Goal: Information Seeking & Learning: Understand process/instructions

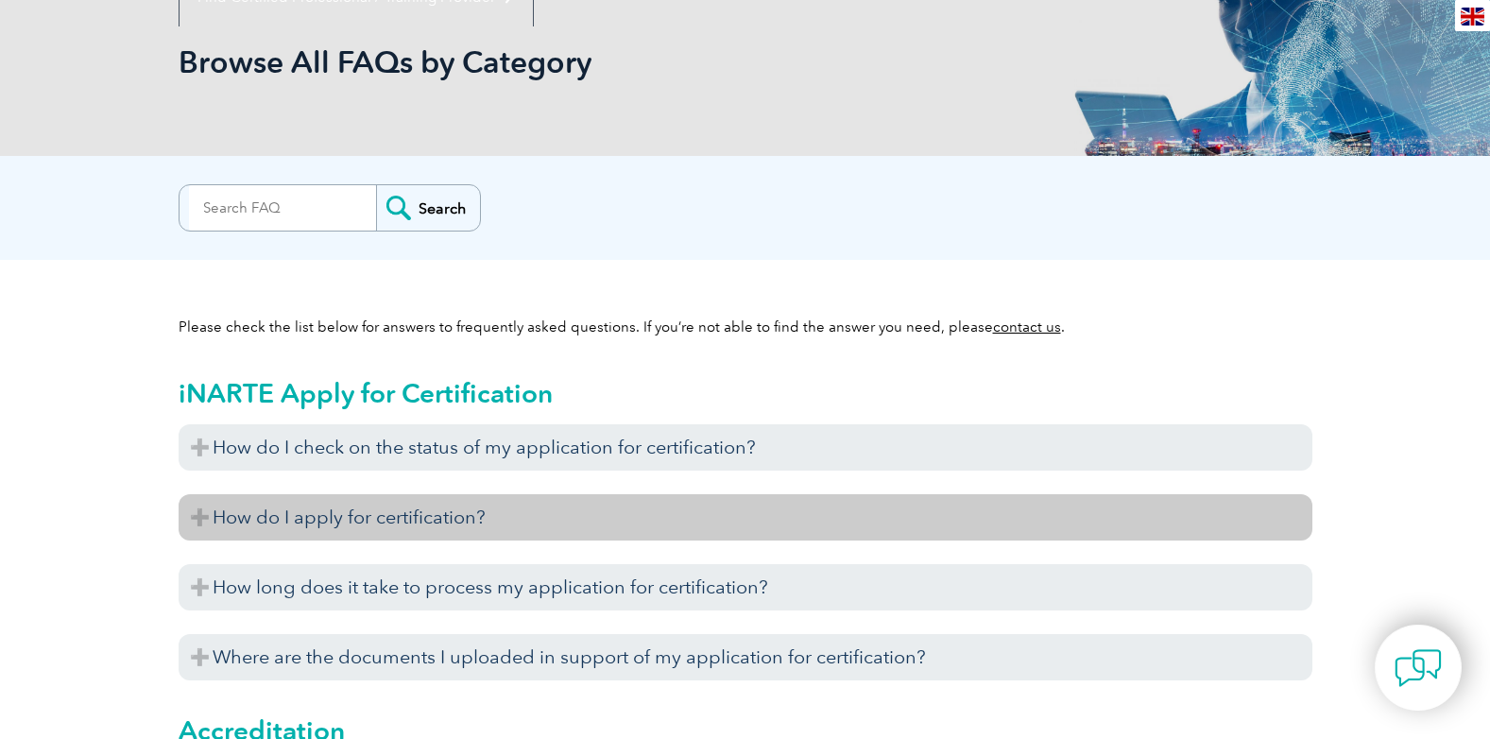
scroll to position [378, 0]
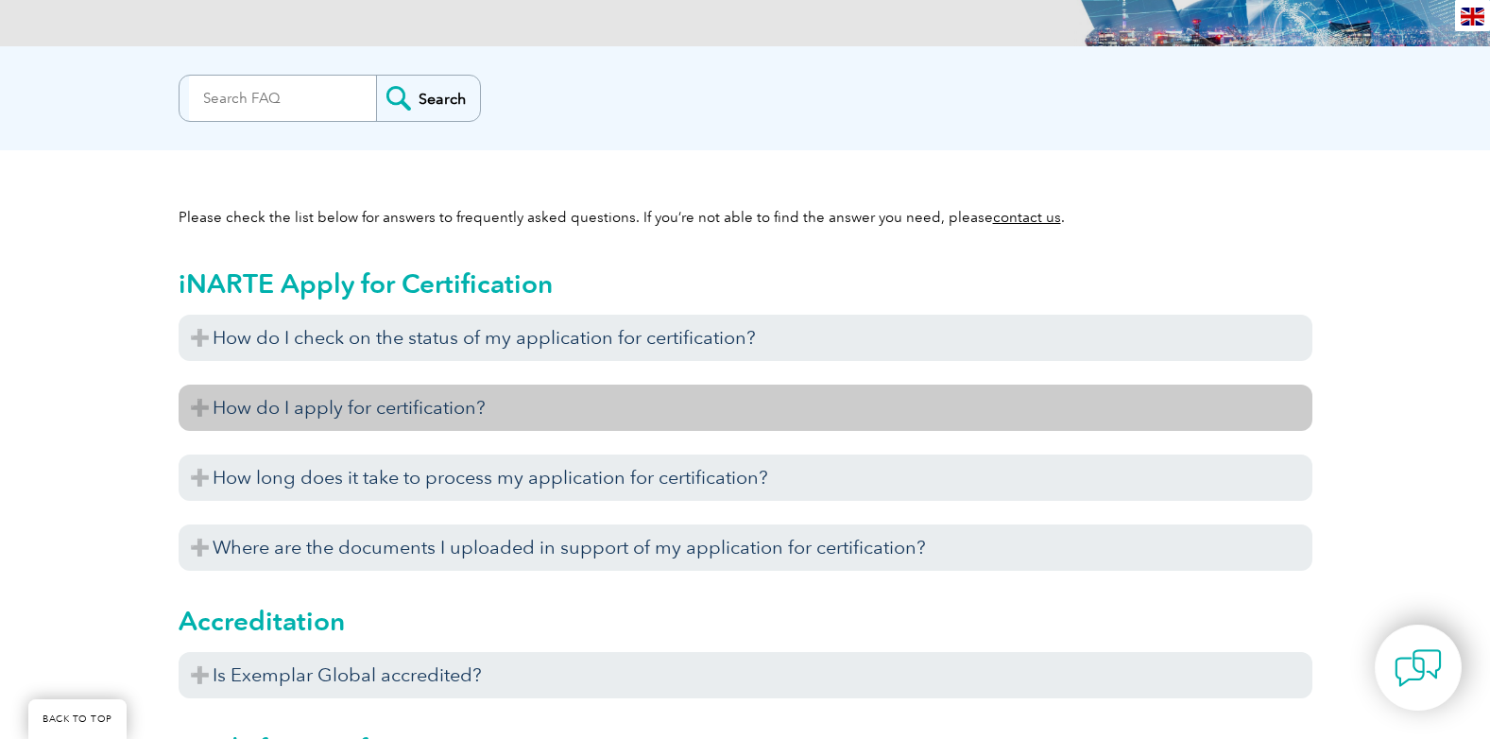
click at [392, 410] on h3 "How do I apply for certification?" at bounding box center [746, 407] width 1134 height 46
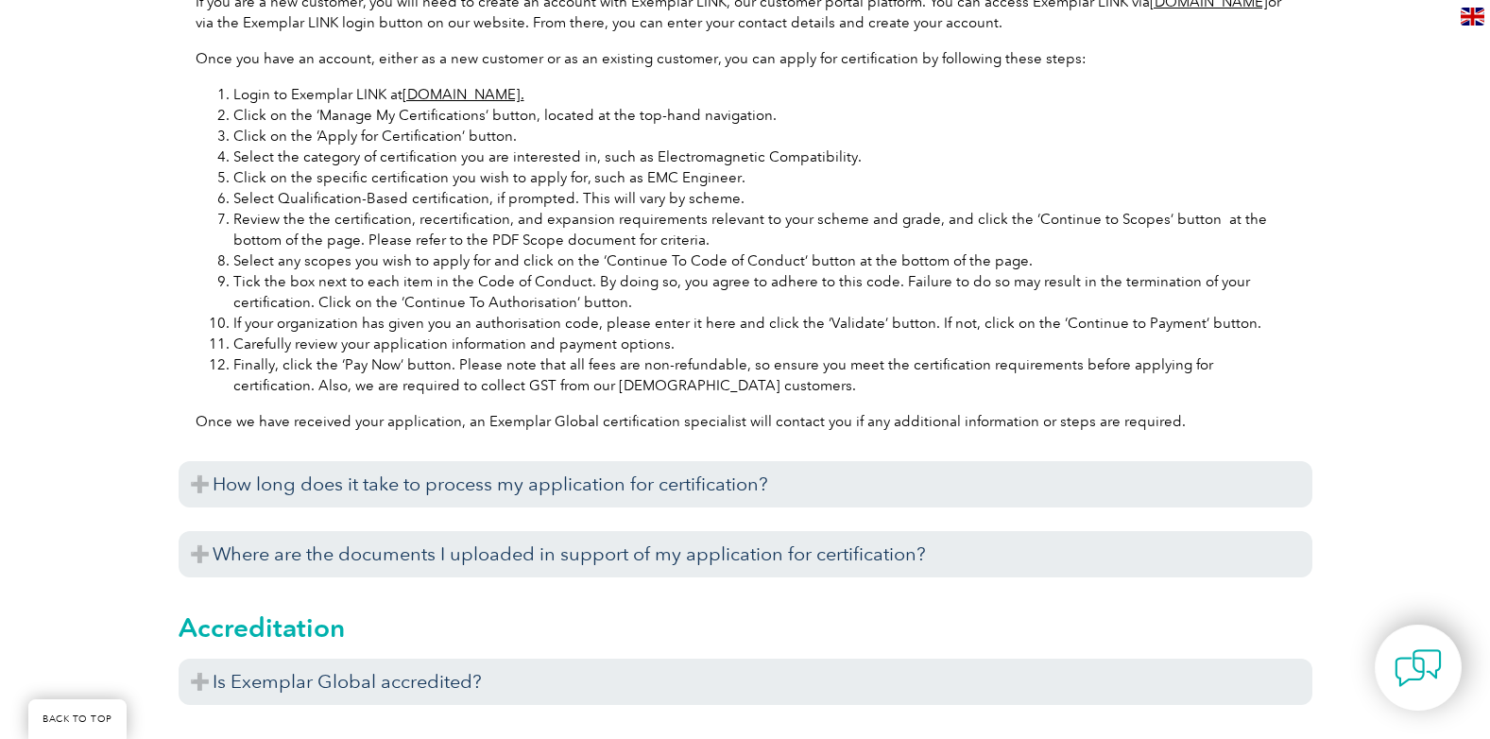
scroll to position [1039, 0]
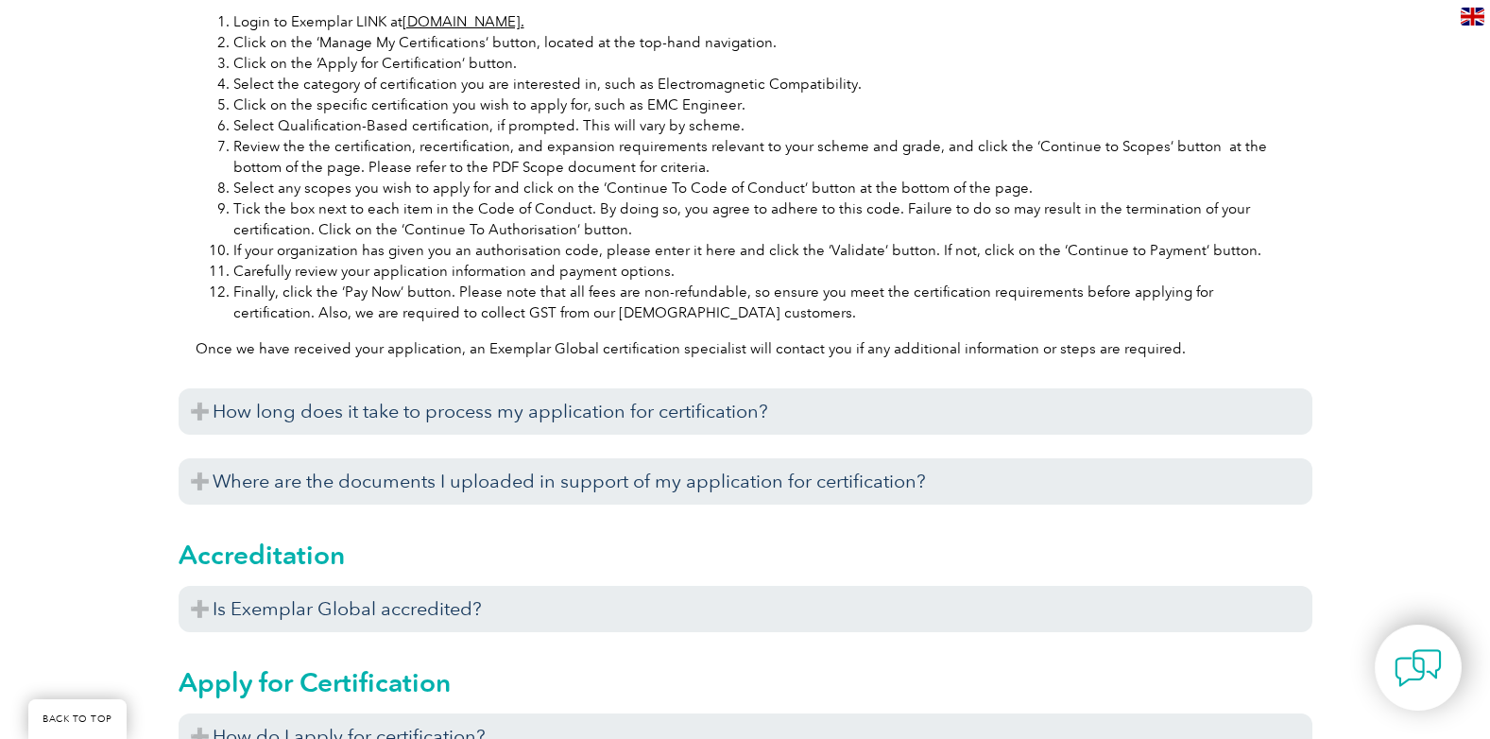
drag, startPoint x: 322, startPoint y: 417, endPoint x: 0, endPoint y: 452, distance: 324.0
click at [318, 416] on h3 "How long does it take to process my application for certification?" at bounding box center [746, 411] width 1134 height 46
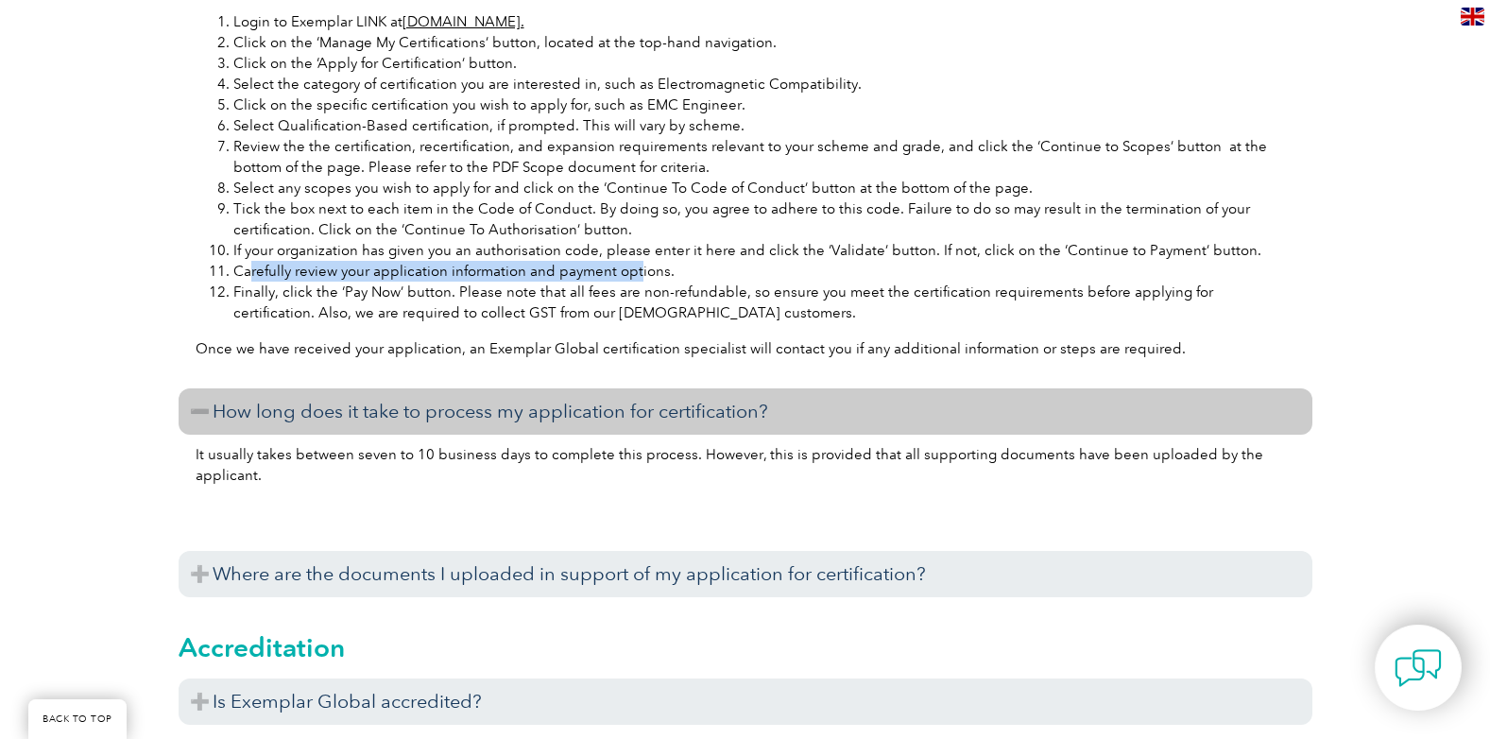
drag, startPoint x: 252, startPoint y: 271, endPoint x: 635, endPoint y: 276, distance: 382.6
click at [635, 276] on li "Carefully review your application information and payment options." at bounding box center [764, 271] width 1062 height 21
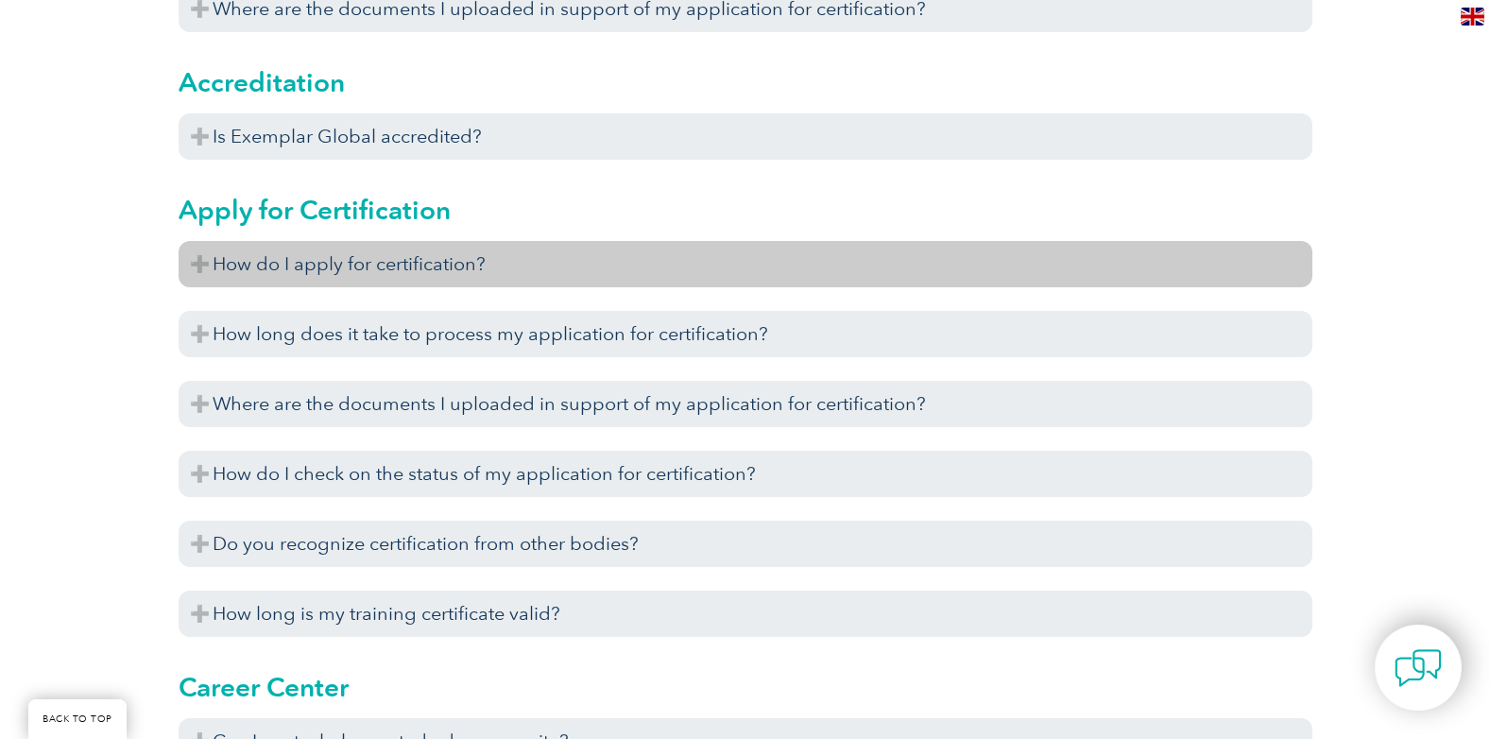
scroll to position [1606, 0]
click at [412, 277] on h3 "How do I apply for certification?" at bounding box center [746, 262] width 1134 height 46
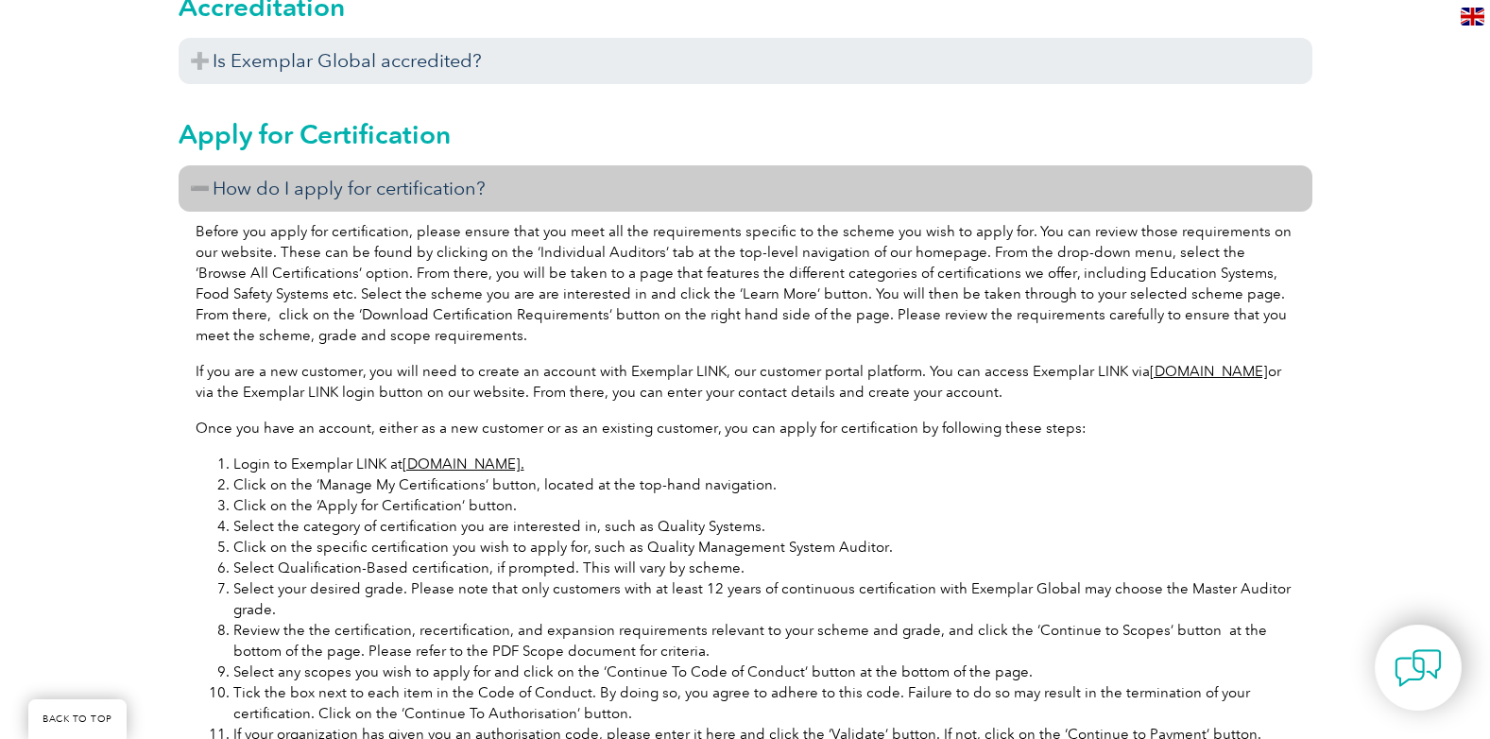
scroll to position [1700, 0]
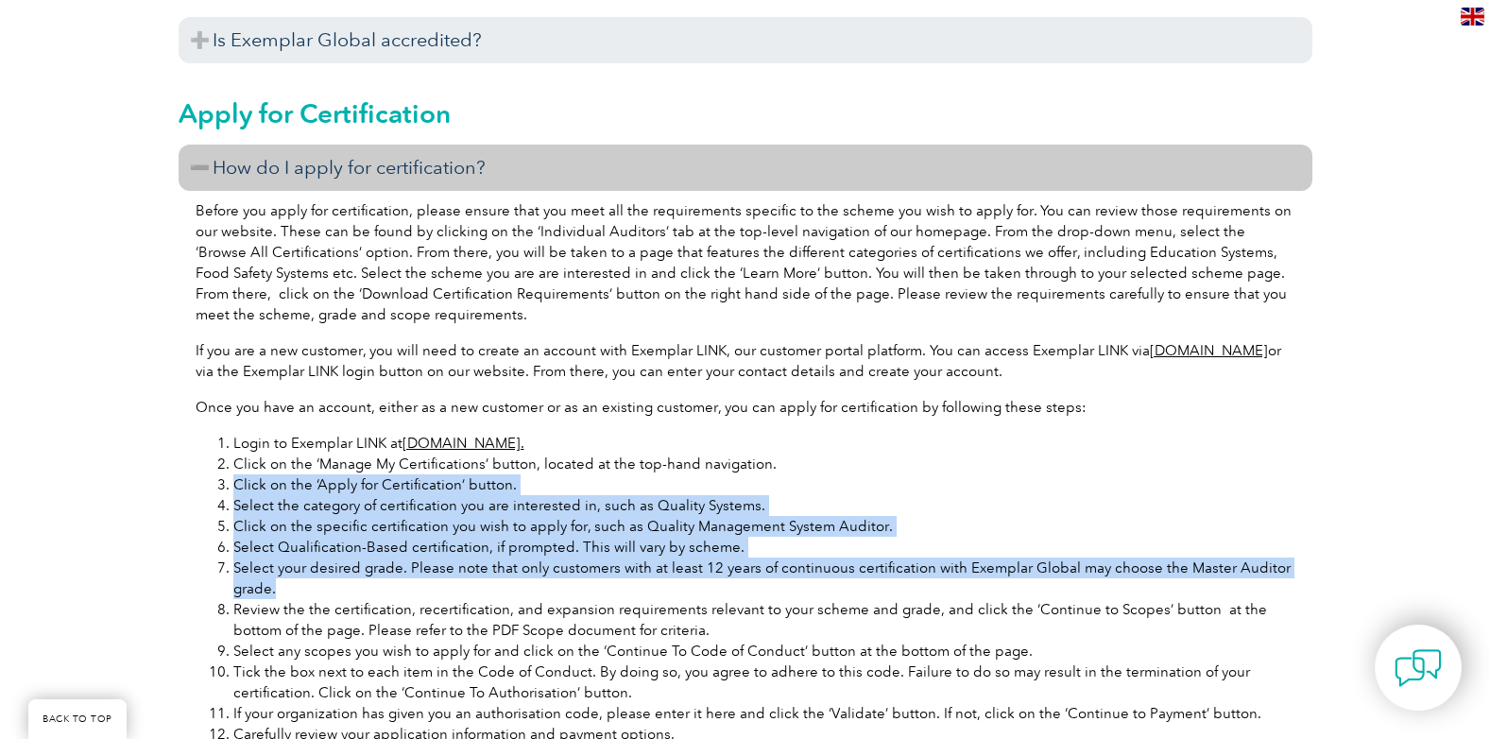
drag, startPoint x: 328, startPoint y: 580, endPoint x: 232, endPoint y: 475, distance: 141.8
click at [232, 475] on ol "Login to Exemplar LINK at [DOMAIN_NAME]. Click on the ‘Manage My Certifications…" at bounding box center [746, 630] width 1100 height 395
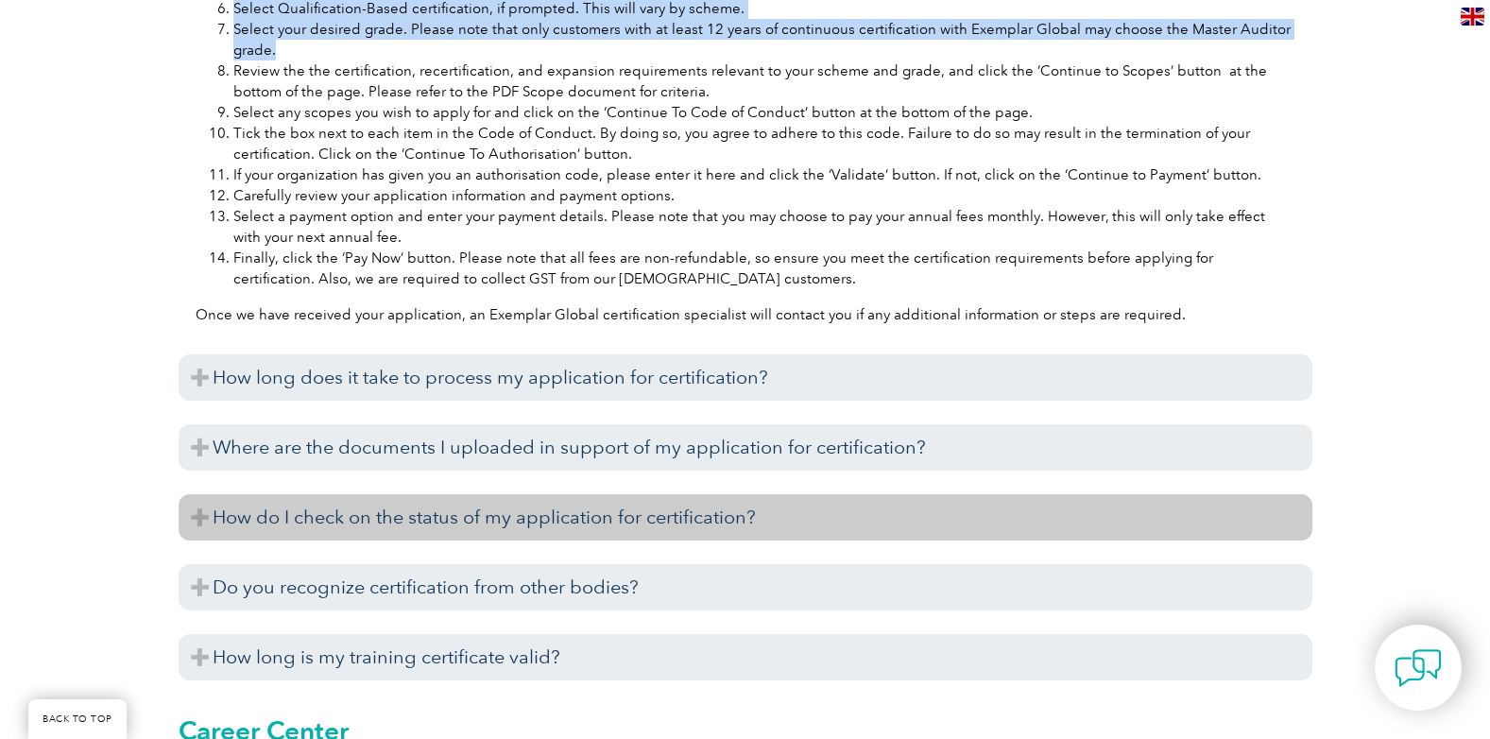
scroll to position [2362, 0]
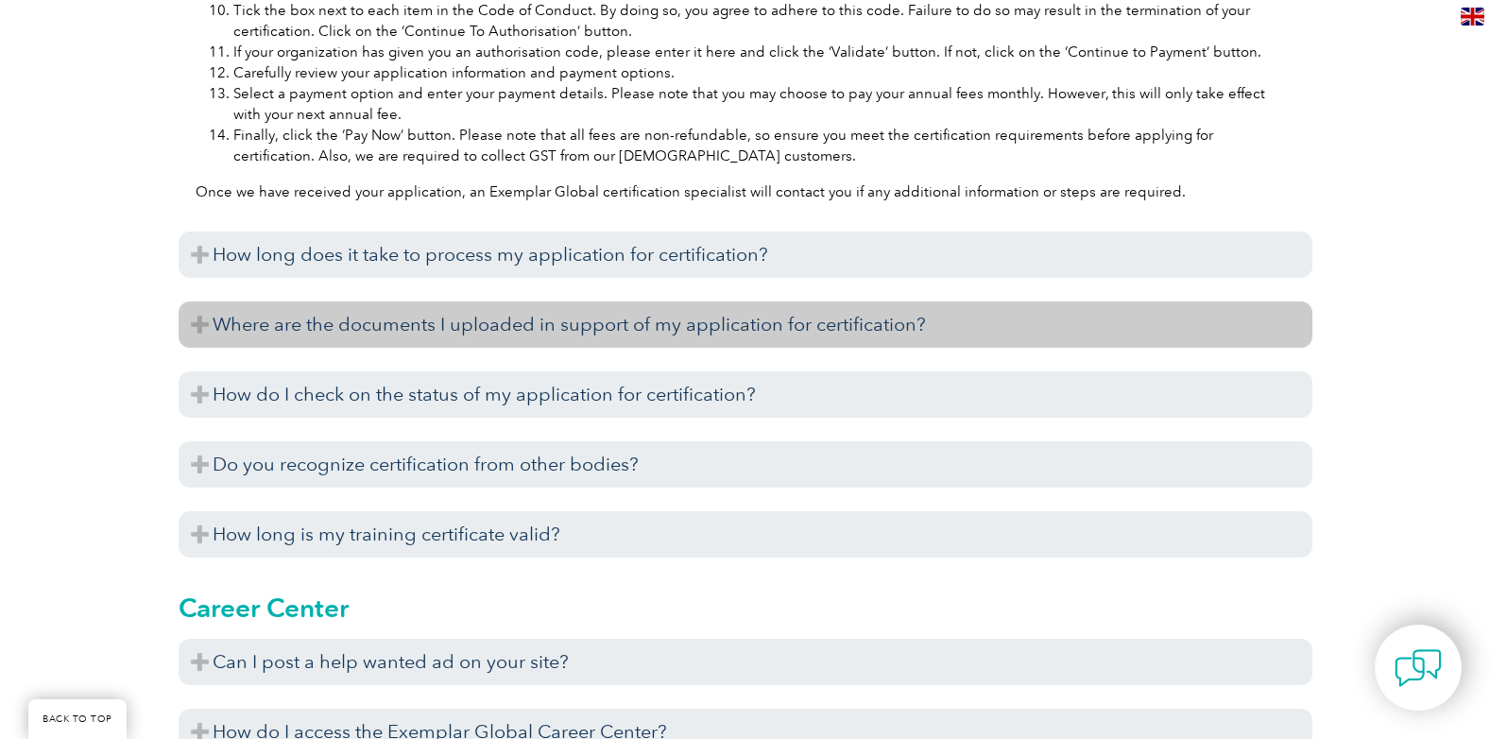
click at [715, 322] on h3 "Where are the documents I uploaded in support of my application for certificati…" at bounding box center [746, 324] width 1134 height 46
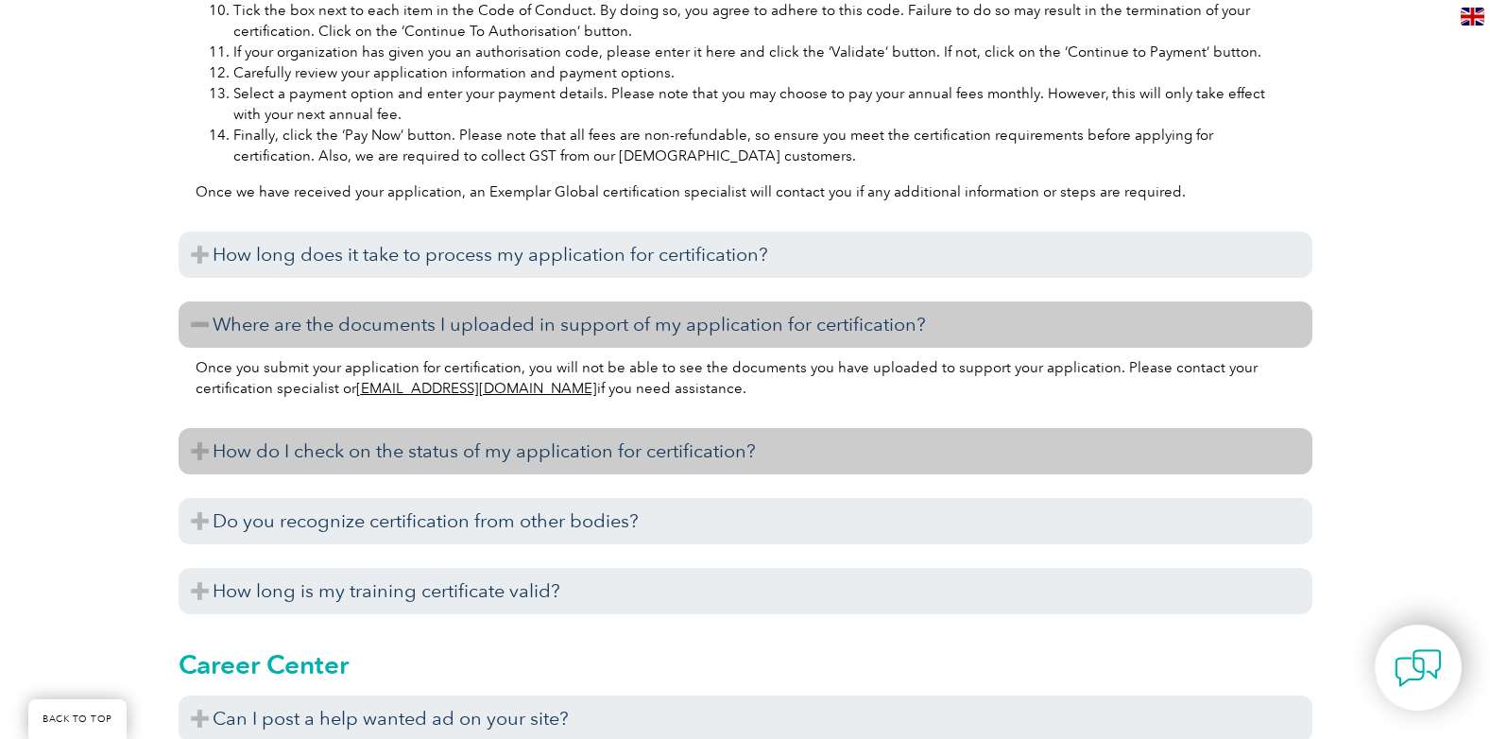
click at [307, 446] on h3 "How do I check on the status of my application for certification?" at bounding box center [746, 451] width 1134 height 46
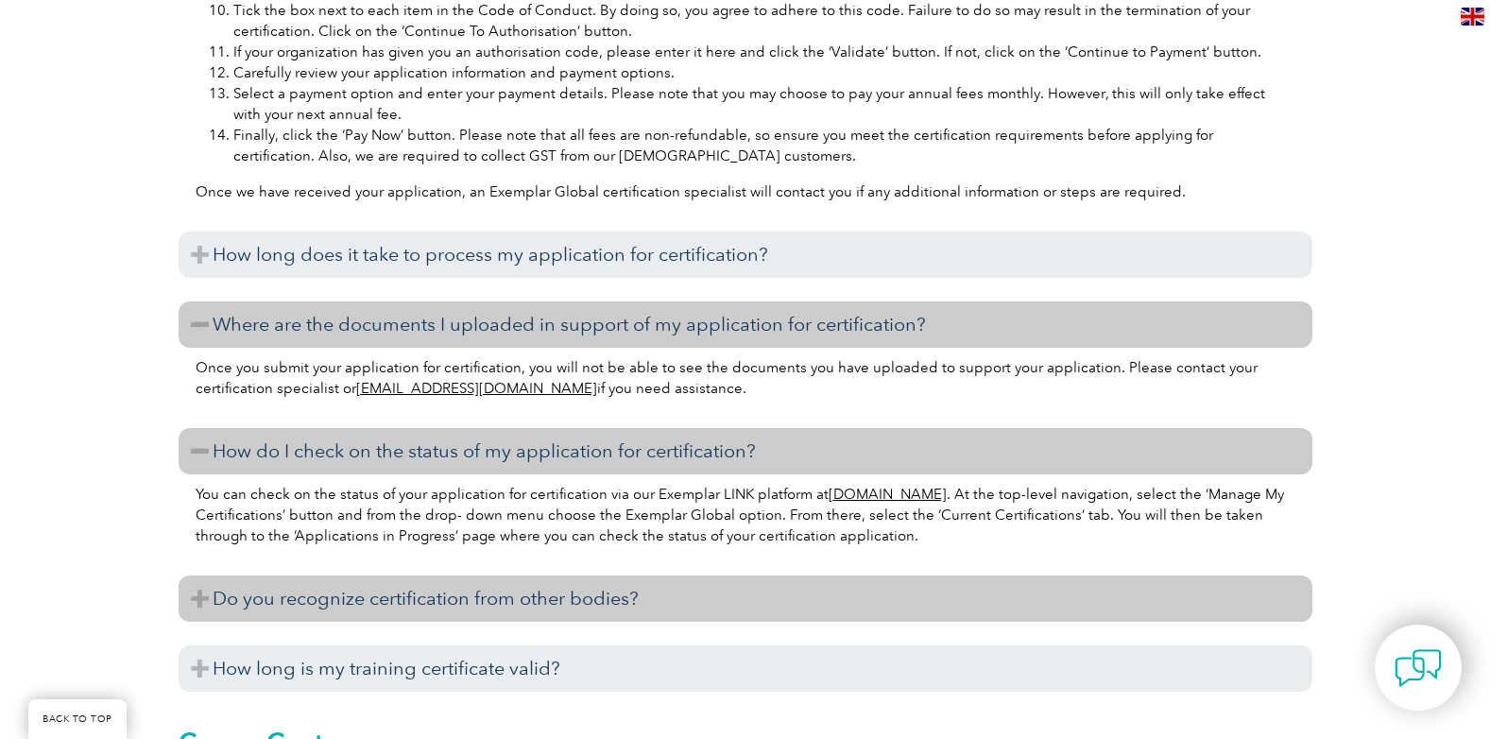
click at [551, 600] on h3 "Do you recognize certification from other bodies?" at bounding box center [746, 598] width 1134 height 46
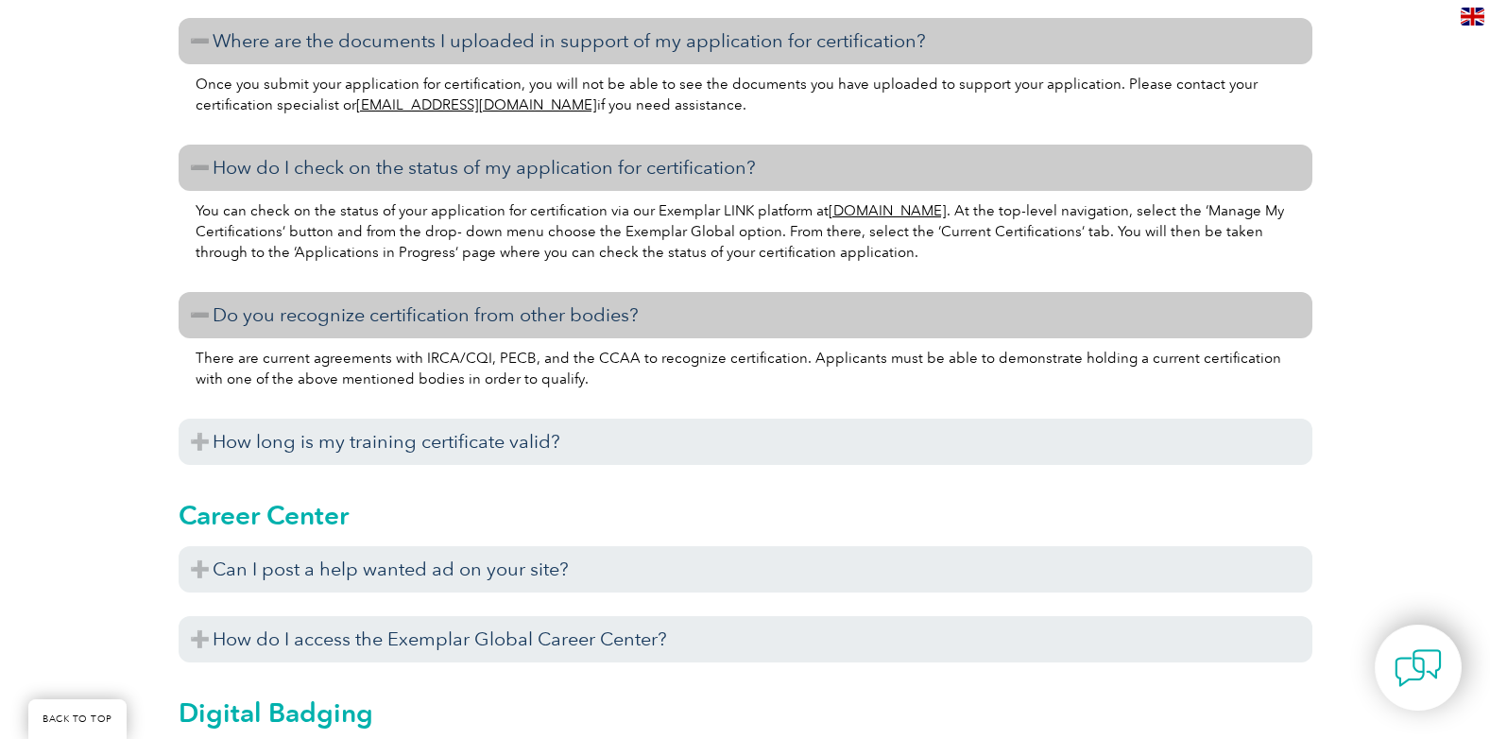
scroll to position [2740, 0]
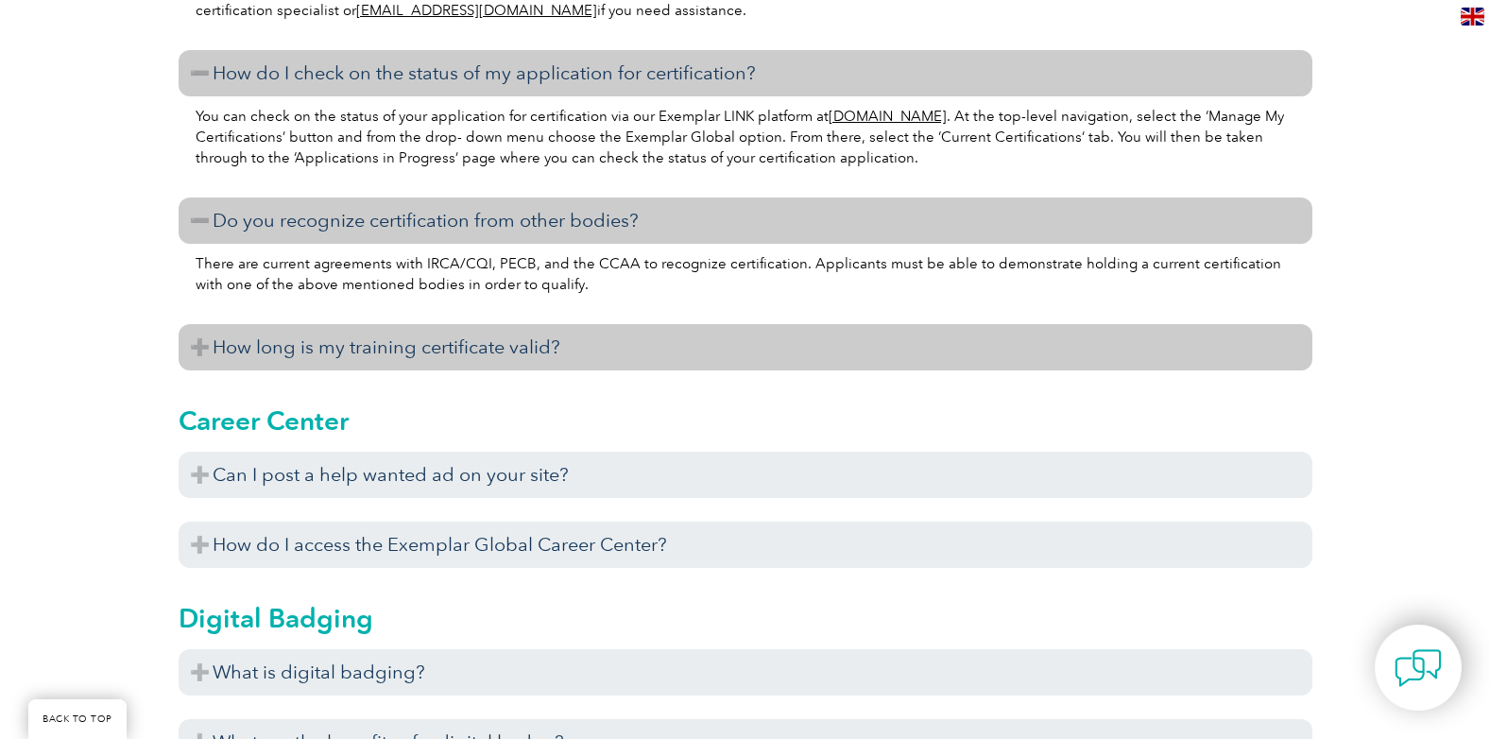
click at [437, 333] on h3 "How long is my training certificate valid?" at bounding box center [746, 347] width 1134 height 46
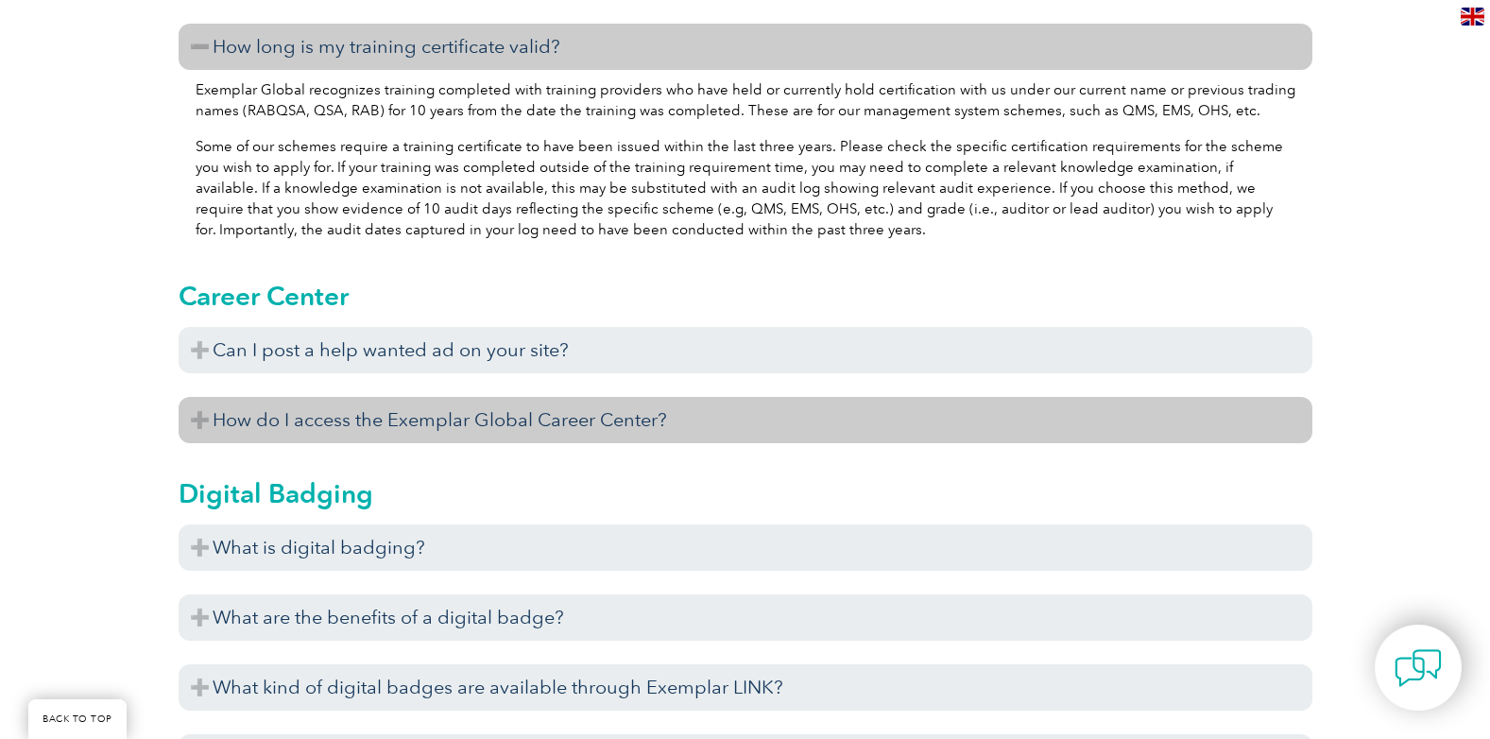
scroll to position [3118, 0]
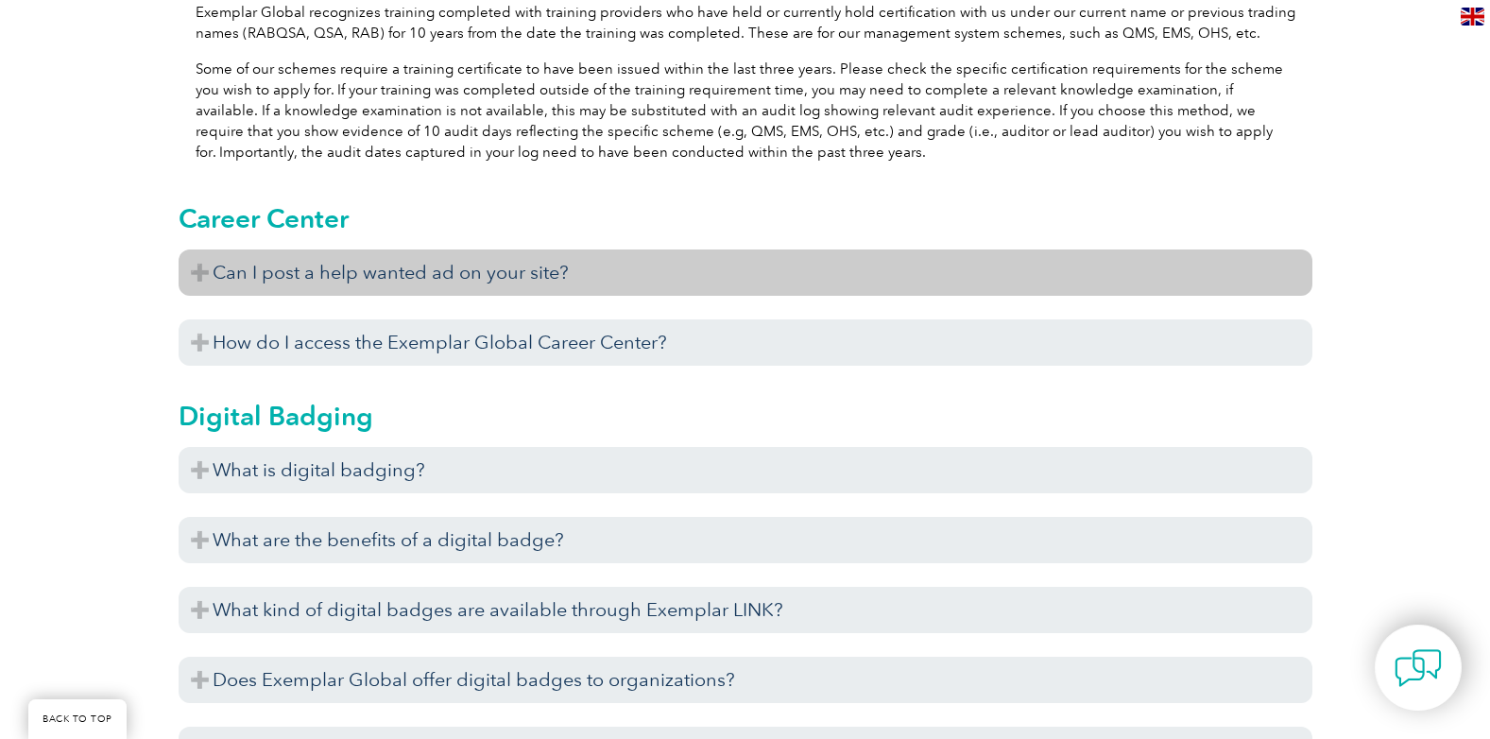
click at [470, 272] on h3 "Can I post a help wanted ad on your site?" at bounding box center [746, 272] width 1134 height 46
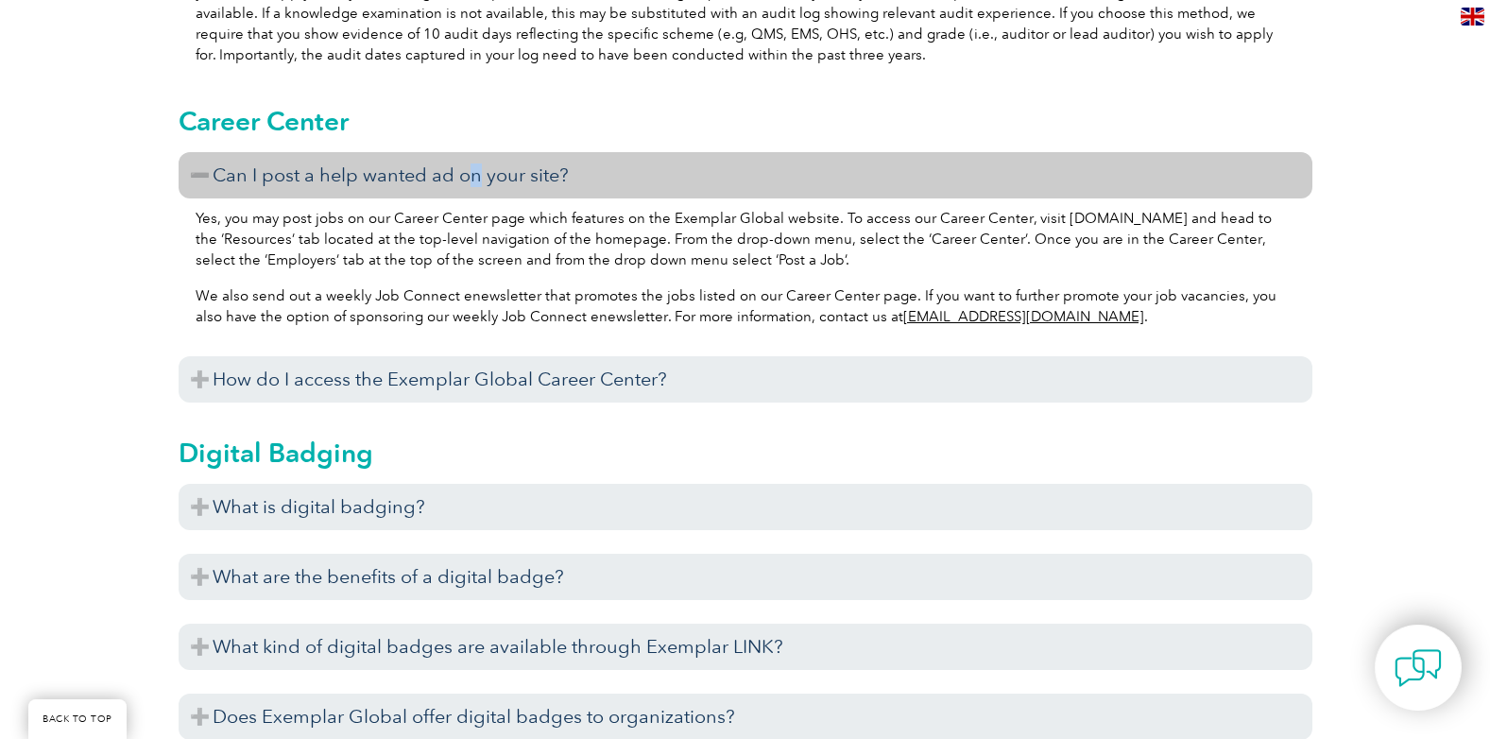
scroll to position [3495, 0]
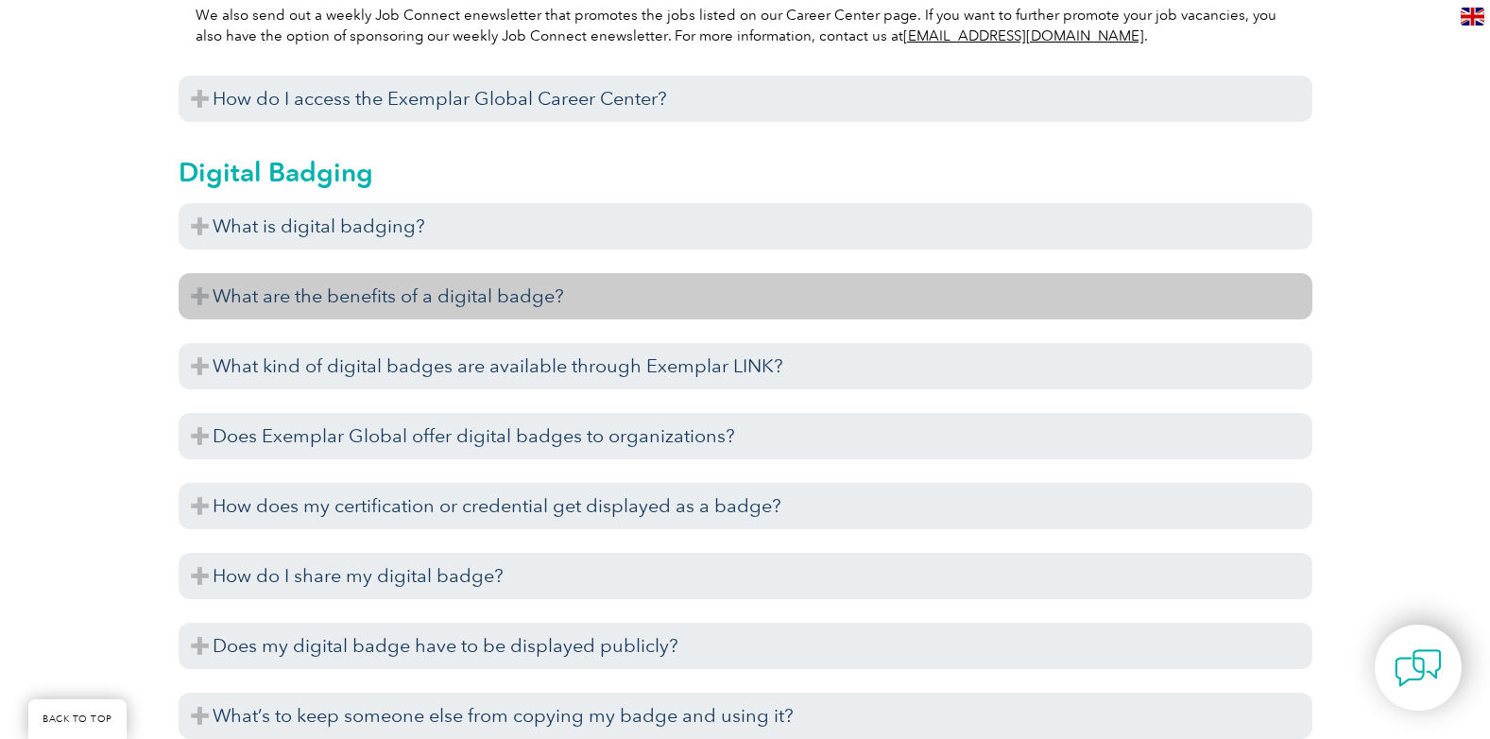
click at [435, 299] on h3 "What are the benefits of a digital badge?" at bounding box center [746, 296] width 1134 height 46
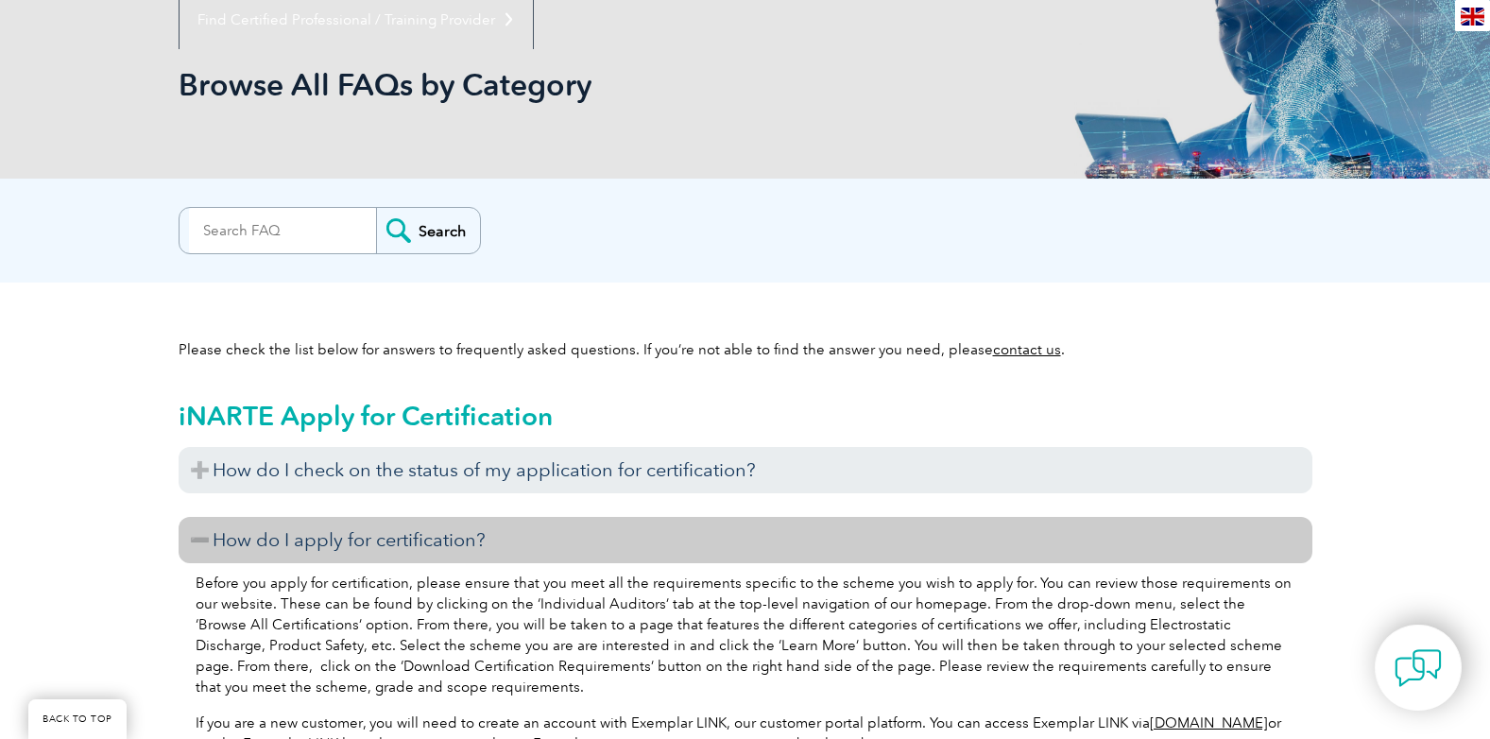
scroll to position [0, 0]
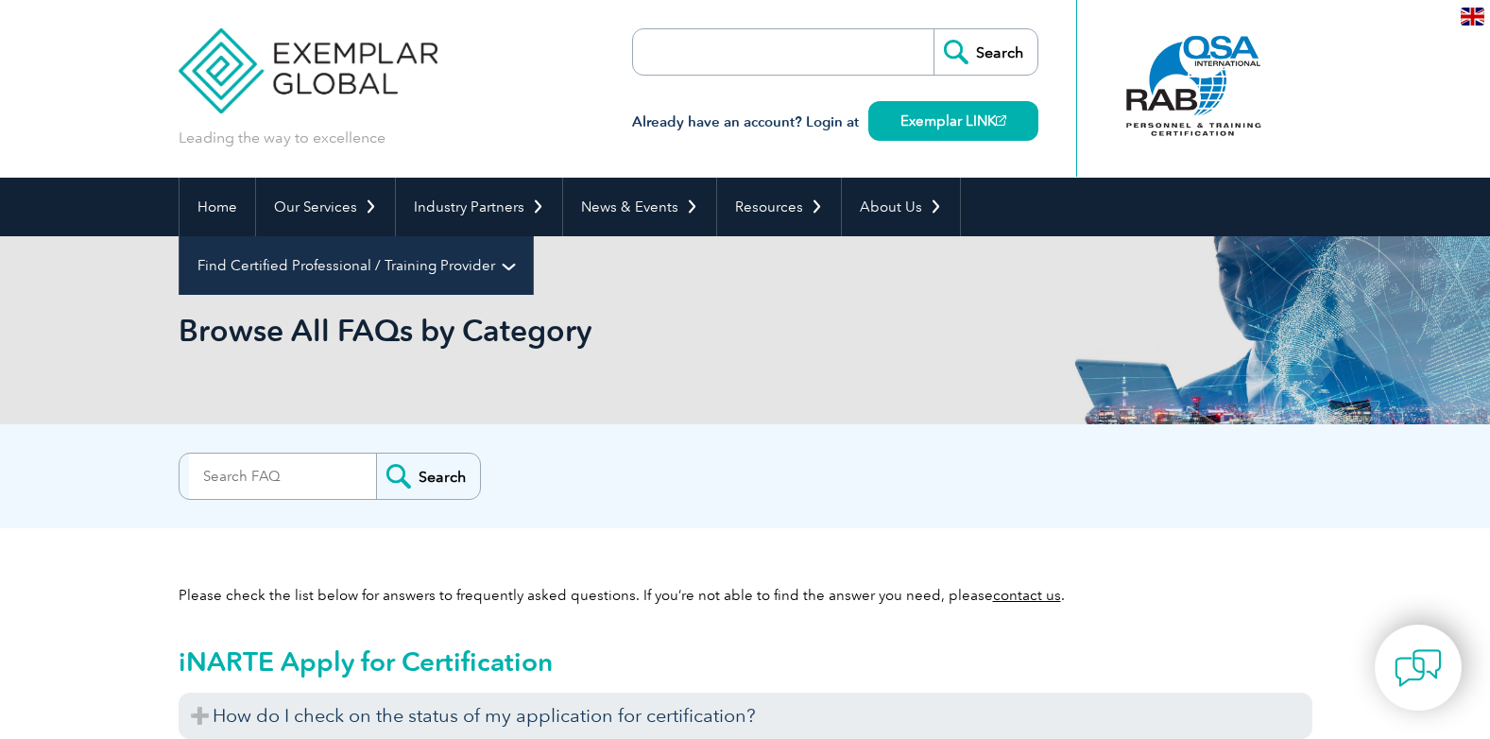
click at [533, 236] on link "Find Certified Professional / Training Provider" at bounding box center [355, 265] width 353 height 59
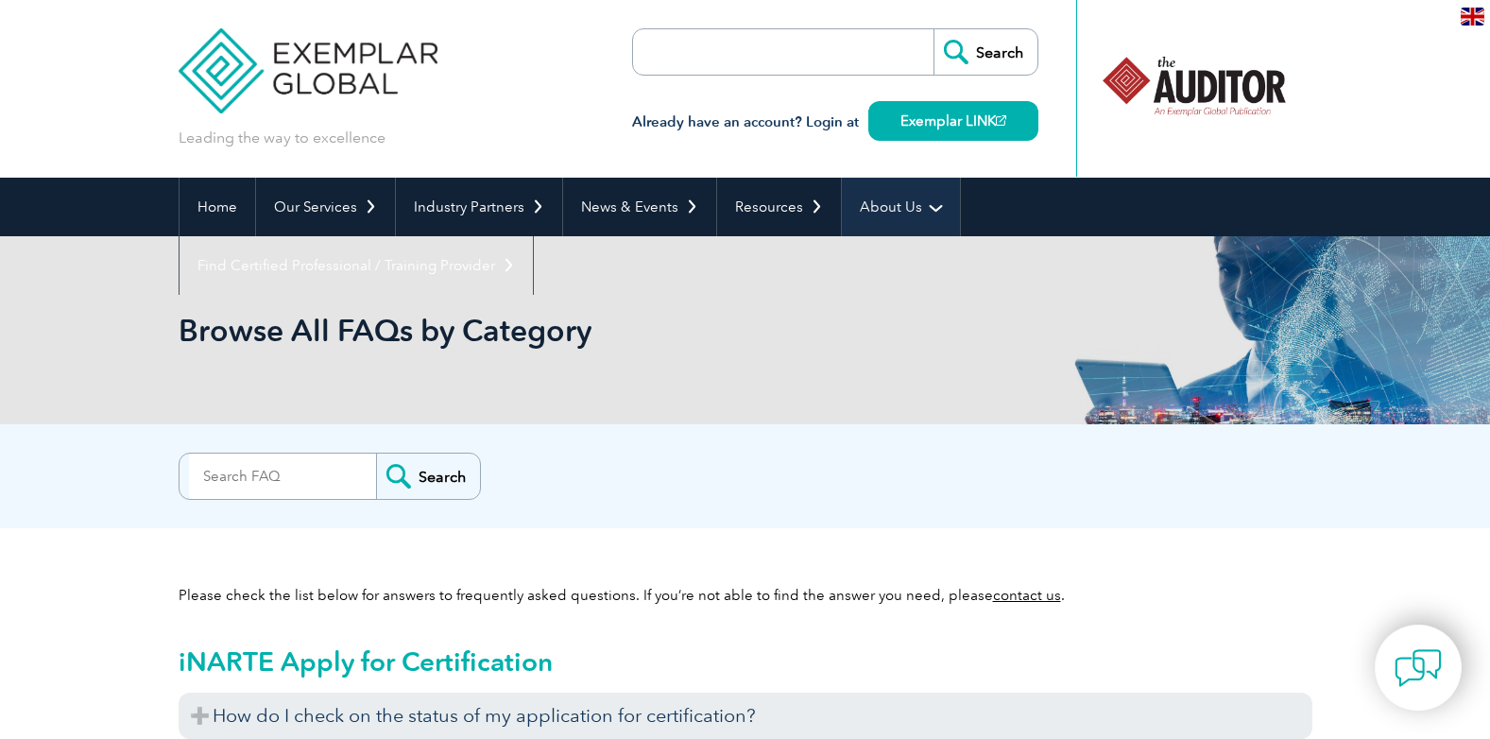
click at [897, 218] on link "About Us" at bounding box center [901, 207] width 118 height 59
